Goal: Information Seeking & Learning: Learn about a topic

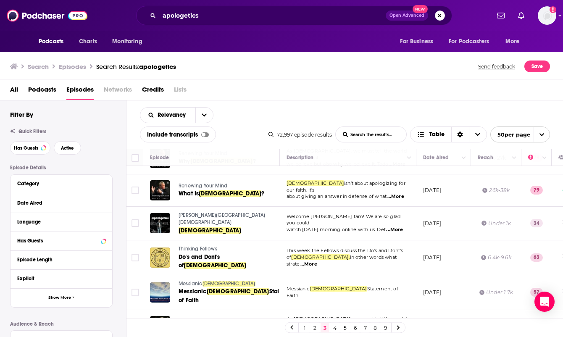
scroll to position [546, 0]
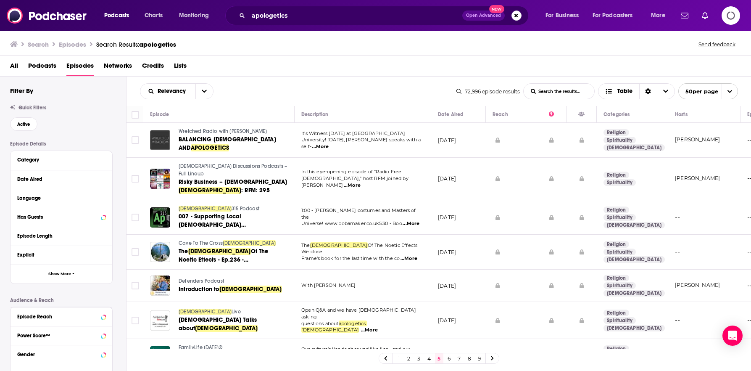
click at [394, 63] on div "All Podcasts Episodes Networks Credits Lists" at bounding box center [377, 67] width 735 height 17
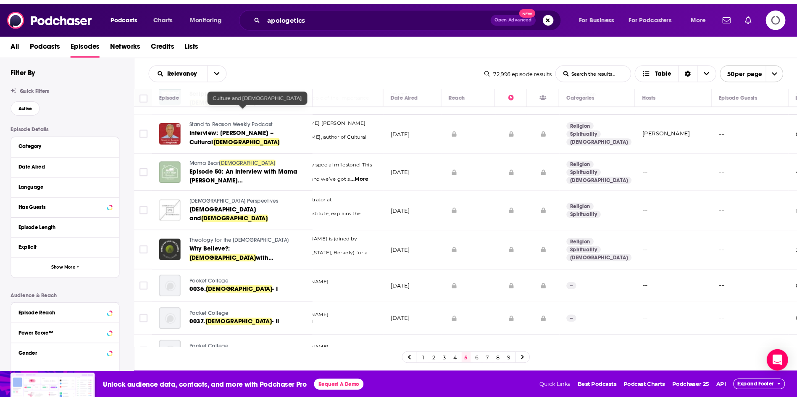
scroll to position [841, 54]
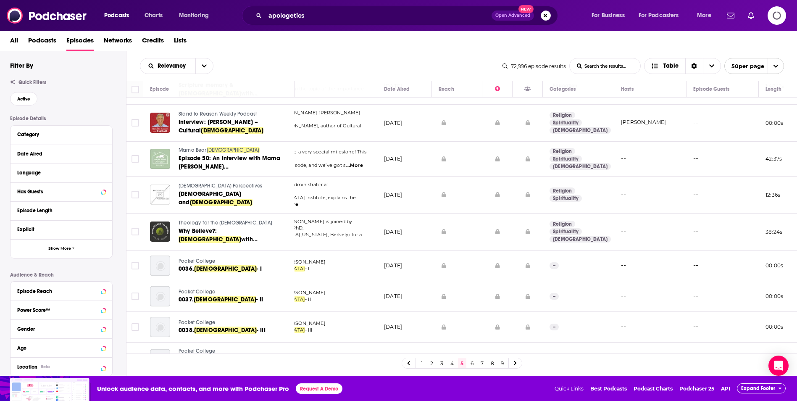
click at [751, 17] on icon "Logging in" at bounding box center [777, 16] width 26 height 26
click at [751, 15] on icon "Logging in" at bounding box center [777, 16] width 22 height 22
click at [751, 15] on icon "Logging in" at bounding box center [777, 15] width 23 height 23
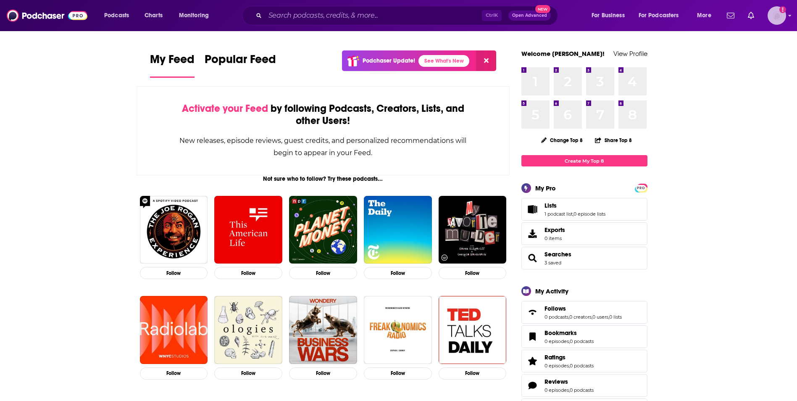
click at [780, 15] on img "Logged in as isaacsongster" at bounding box center [777, 15] width 18 height 18
click at [295, 18] on input "Search podcasts, credits, & more..." at bounding box center [373, 15] width 217 height 13
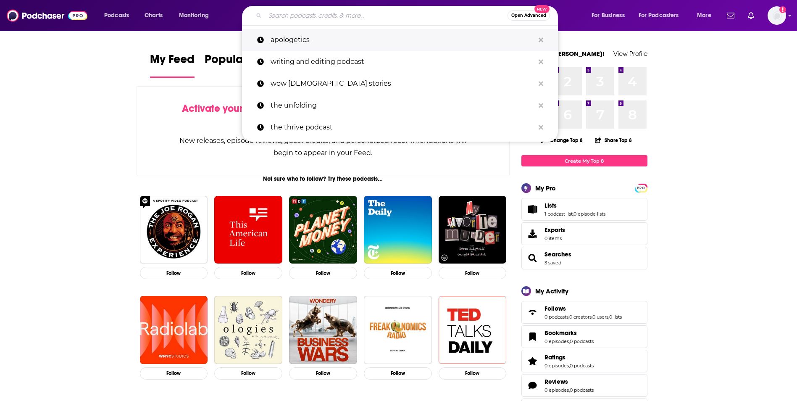
click at [298, 36] on p "apologetics" at bounding box center [403, 40] width 264 height 22
type input "apologetics"
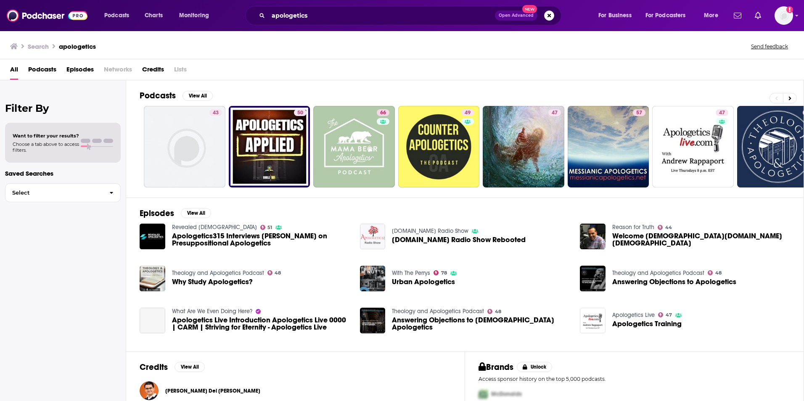
click at [78, 71] on span "Episodes" at bounding box center [79, 71] width 27 height 17
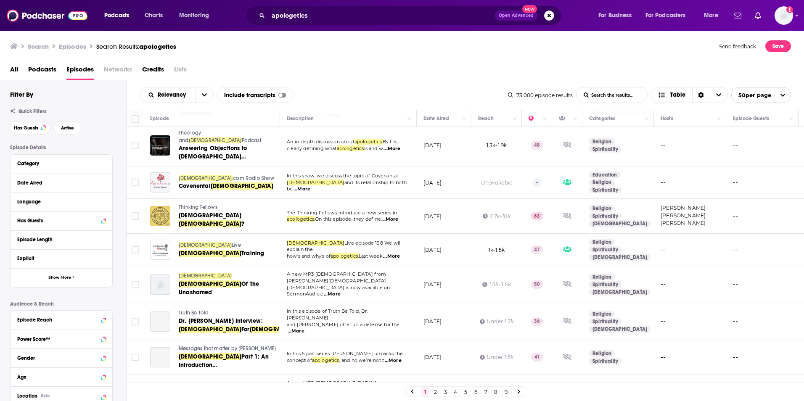
scroll to position [294, 0]
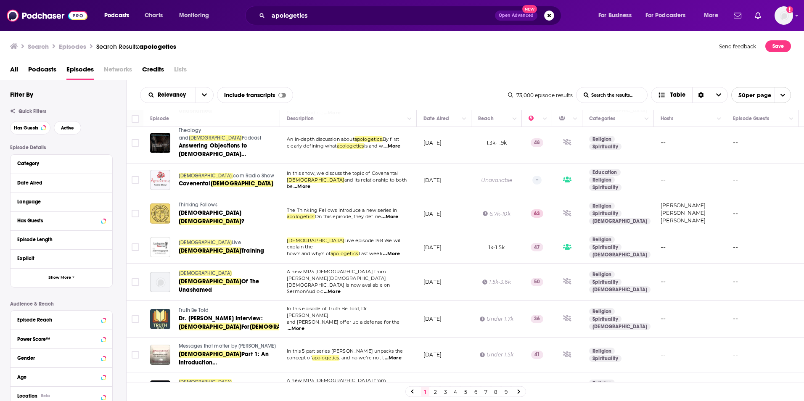
click at [454, 391] on link "4" at bounding box center [455, 392] width 8 height 10
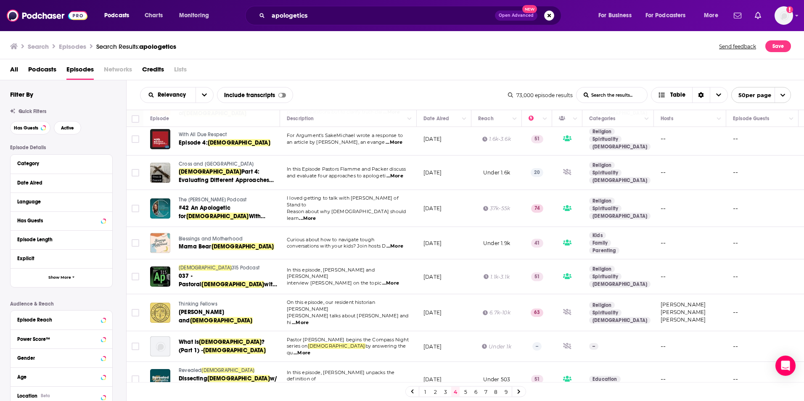
scroll to position [336, 0]
